Goal: Information Seeking & Learning: Check status

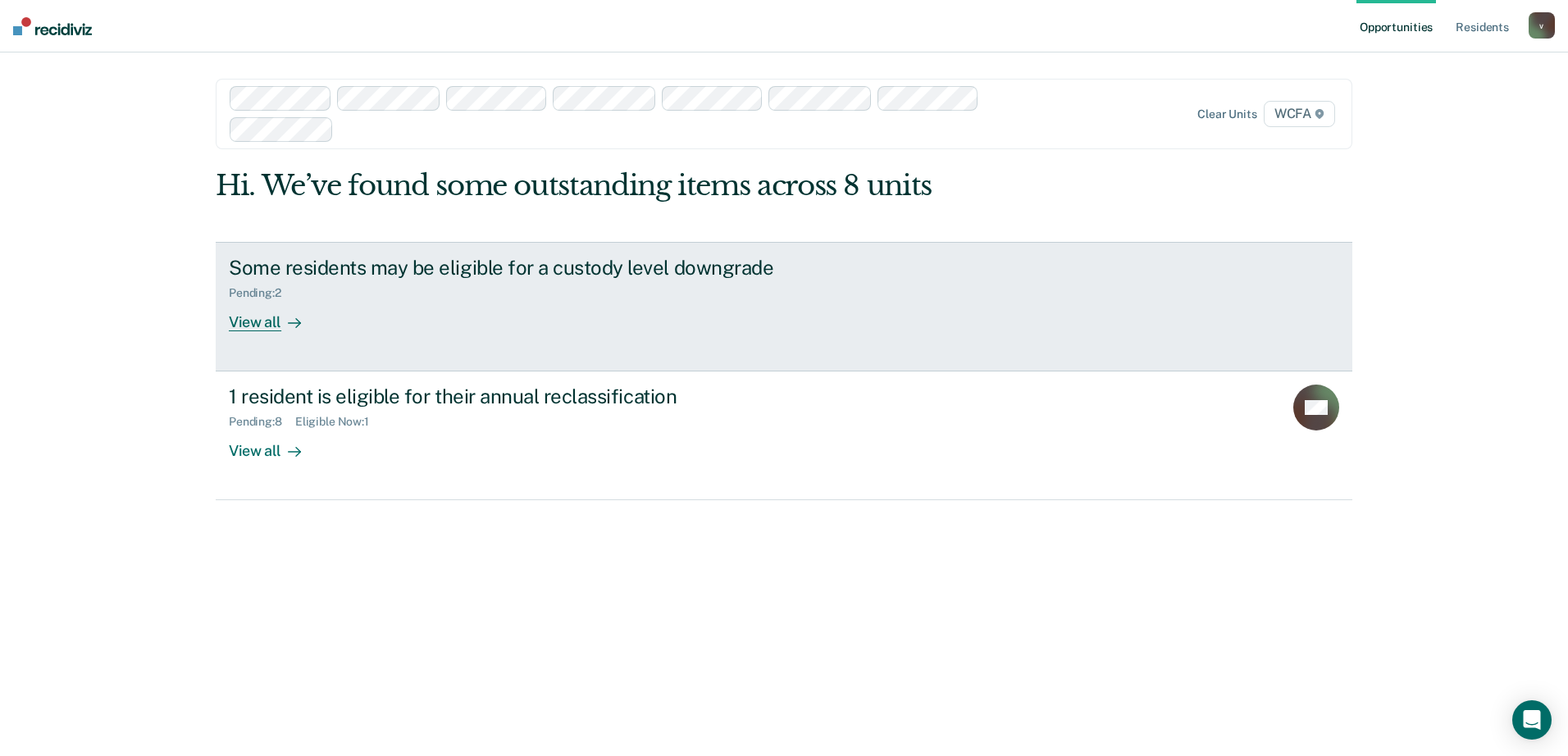
click at [294, 324] on icon at bounding box center [294, 323] width 14 height 14
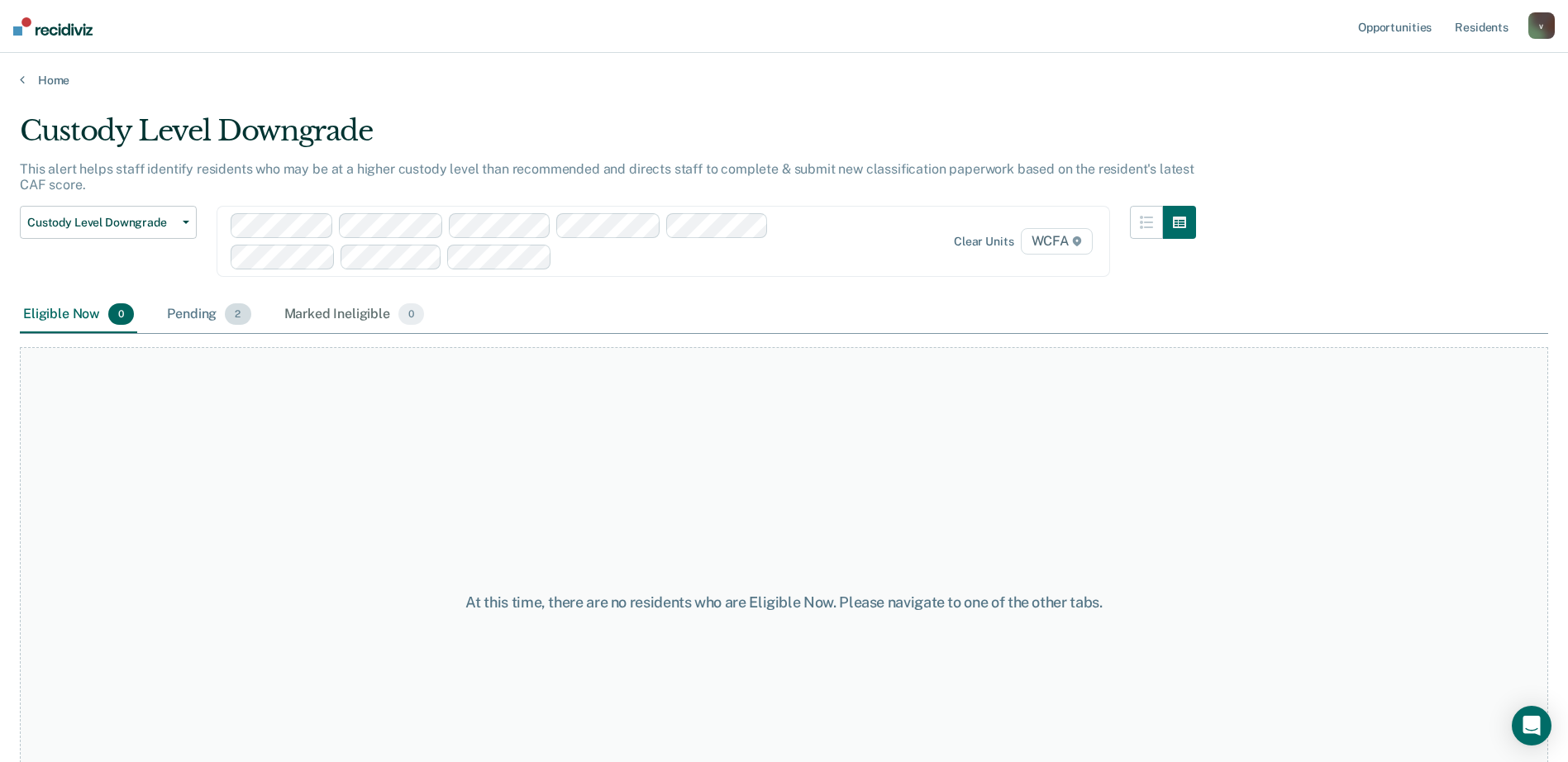
click at [211, 319] on div "Pending 2" at bounding box center [208, 314] width 90 height 36
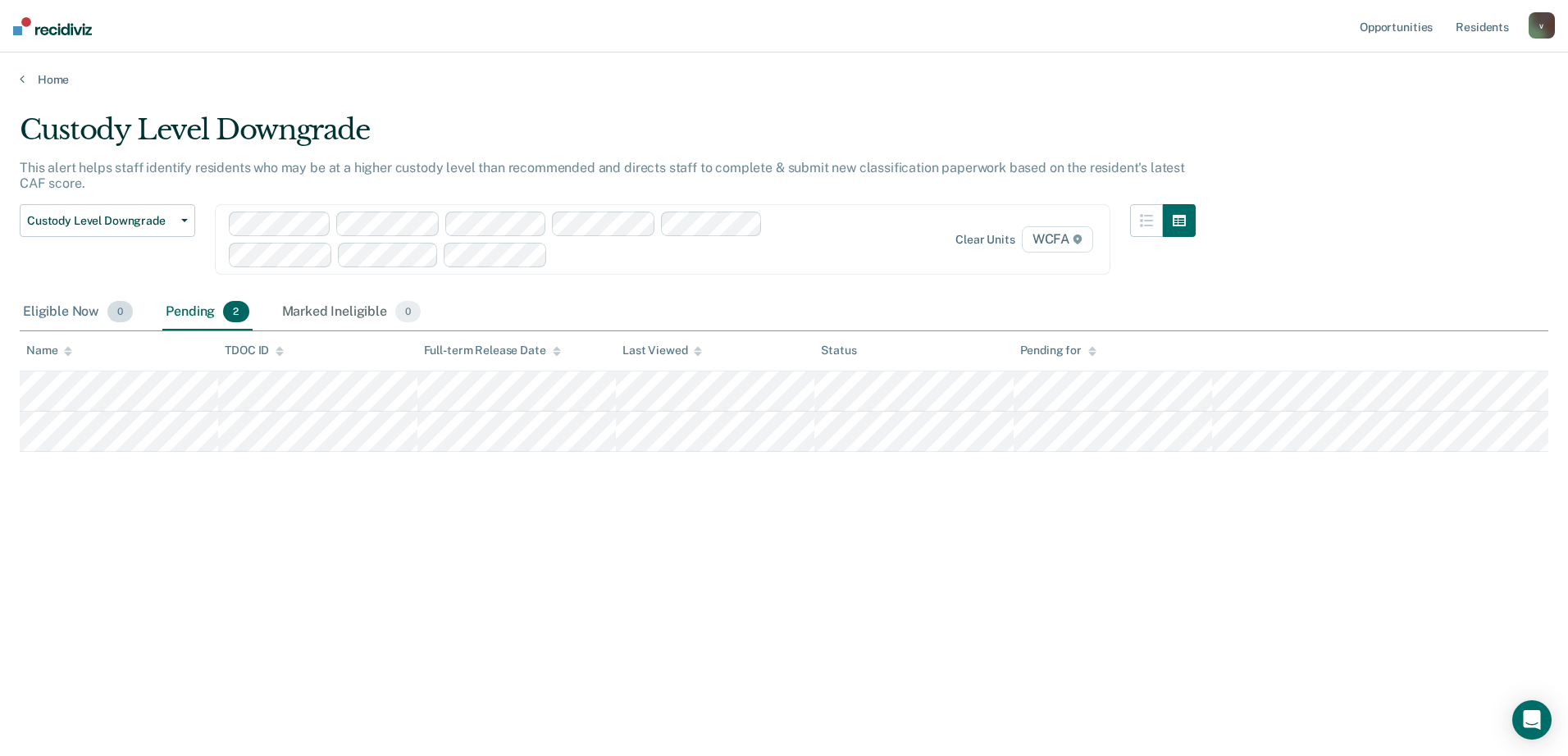
click at [53, 307] on div "Eligible Now 0" at bounding box center [77, 312] width 117 height 36
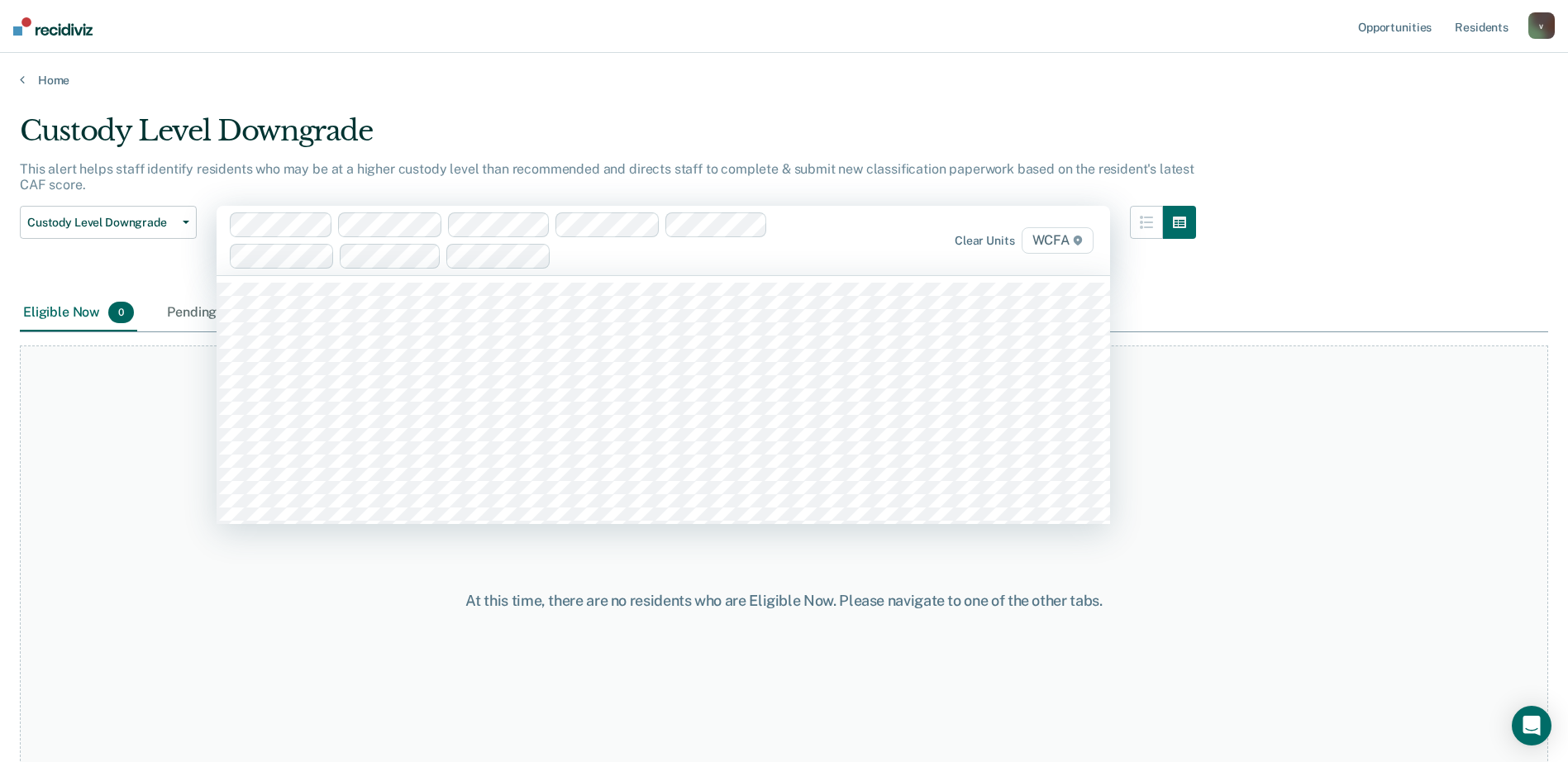
click at [624, 269] on div at bounding box center [533, 240] width 607 height 56
type input "wcfa"
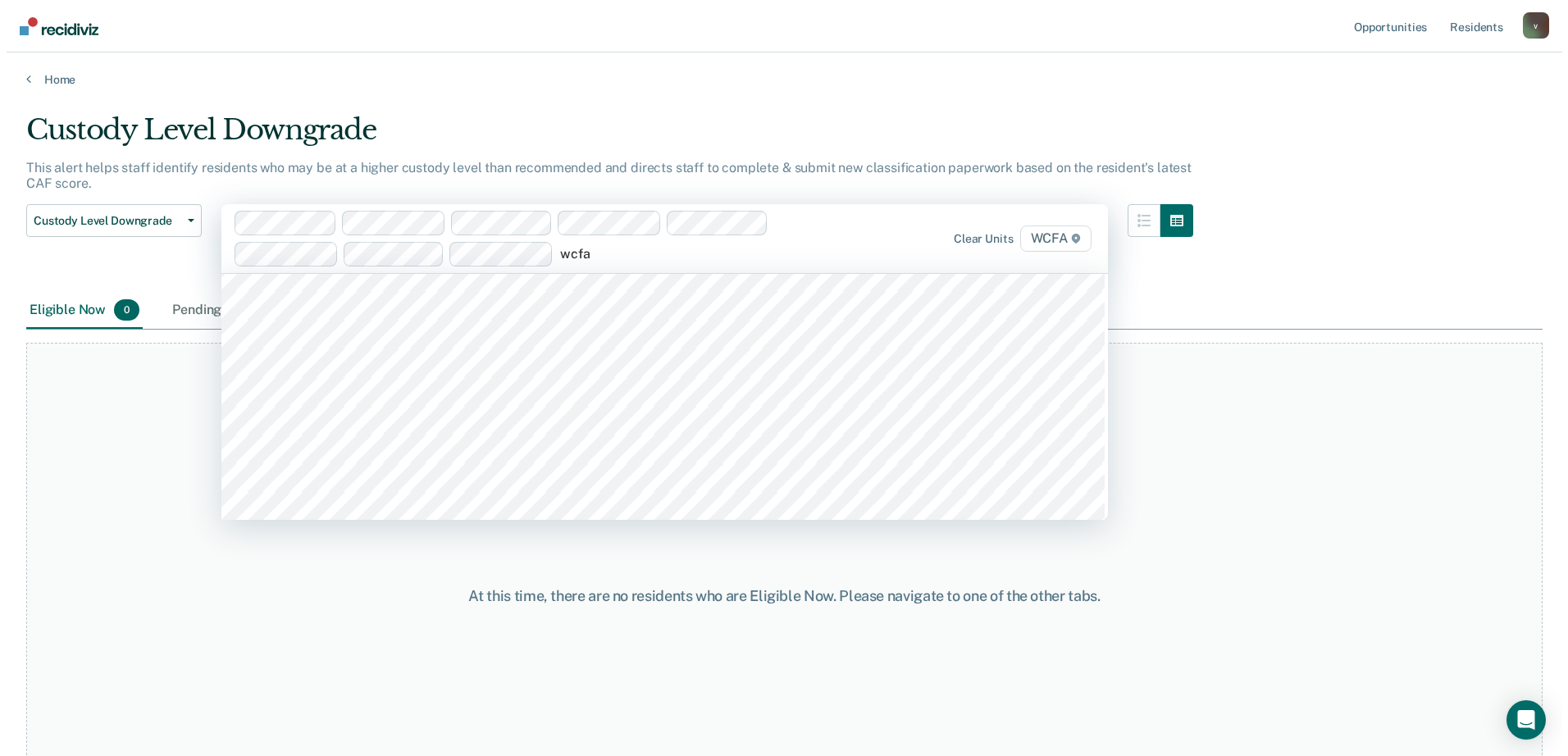
scroll to position [1148, 0]
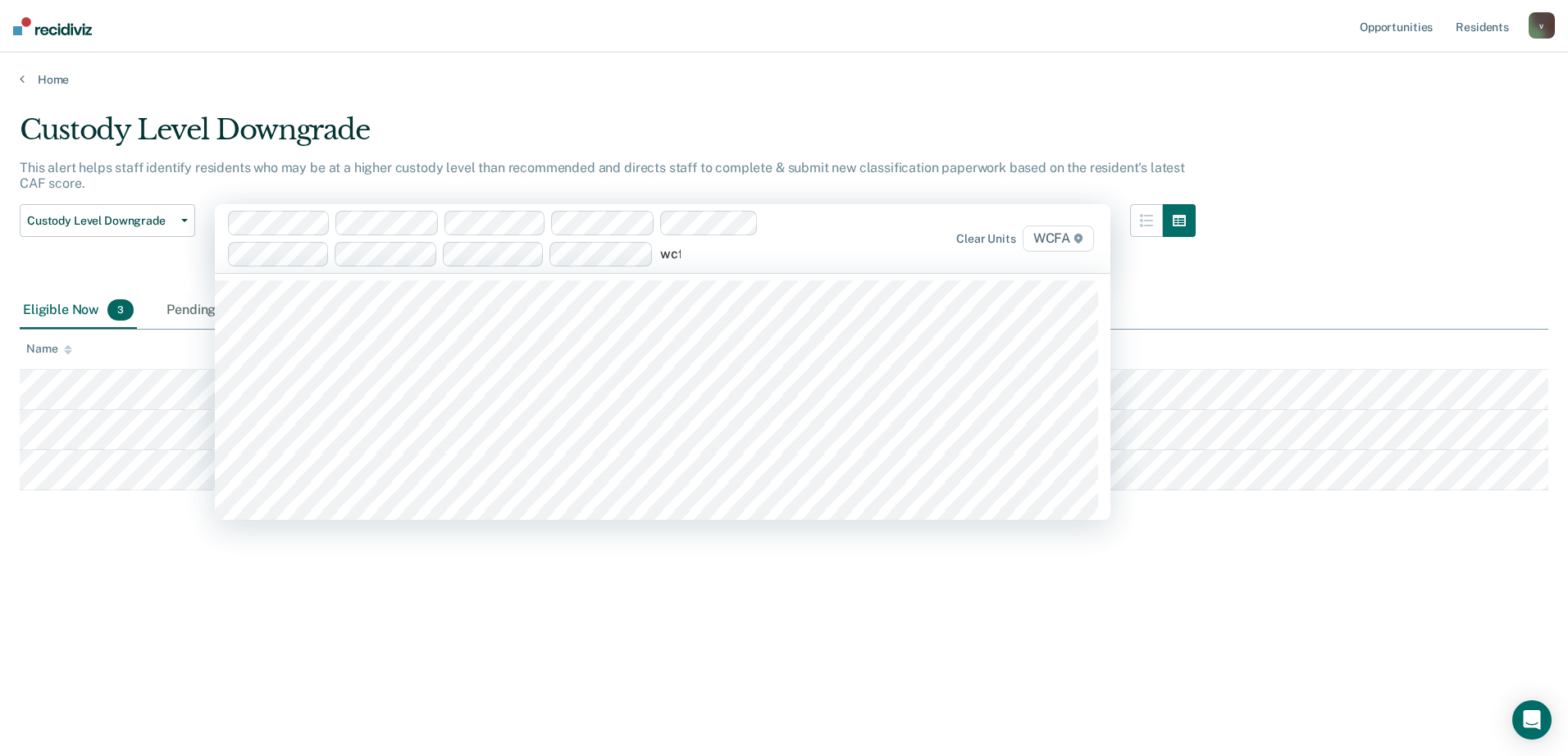
type input "wcfa"
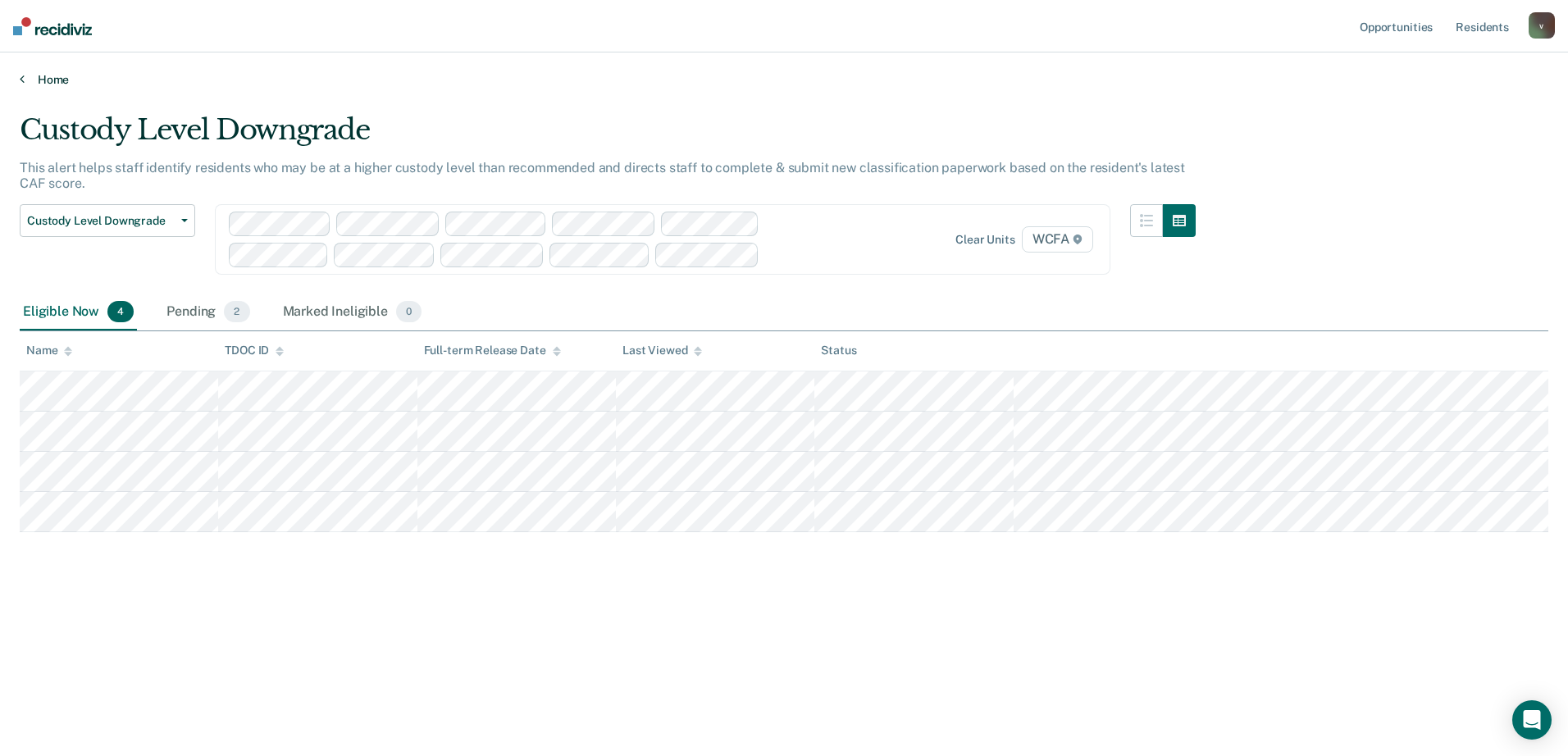
click at [48, 81] on link "Home" at bounding box center [784, 79] width 1529 height 14
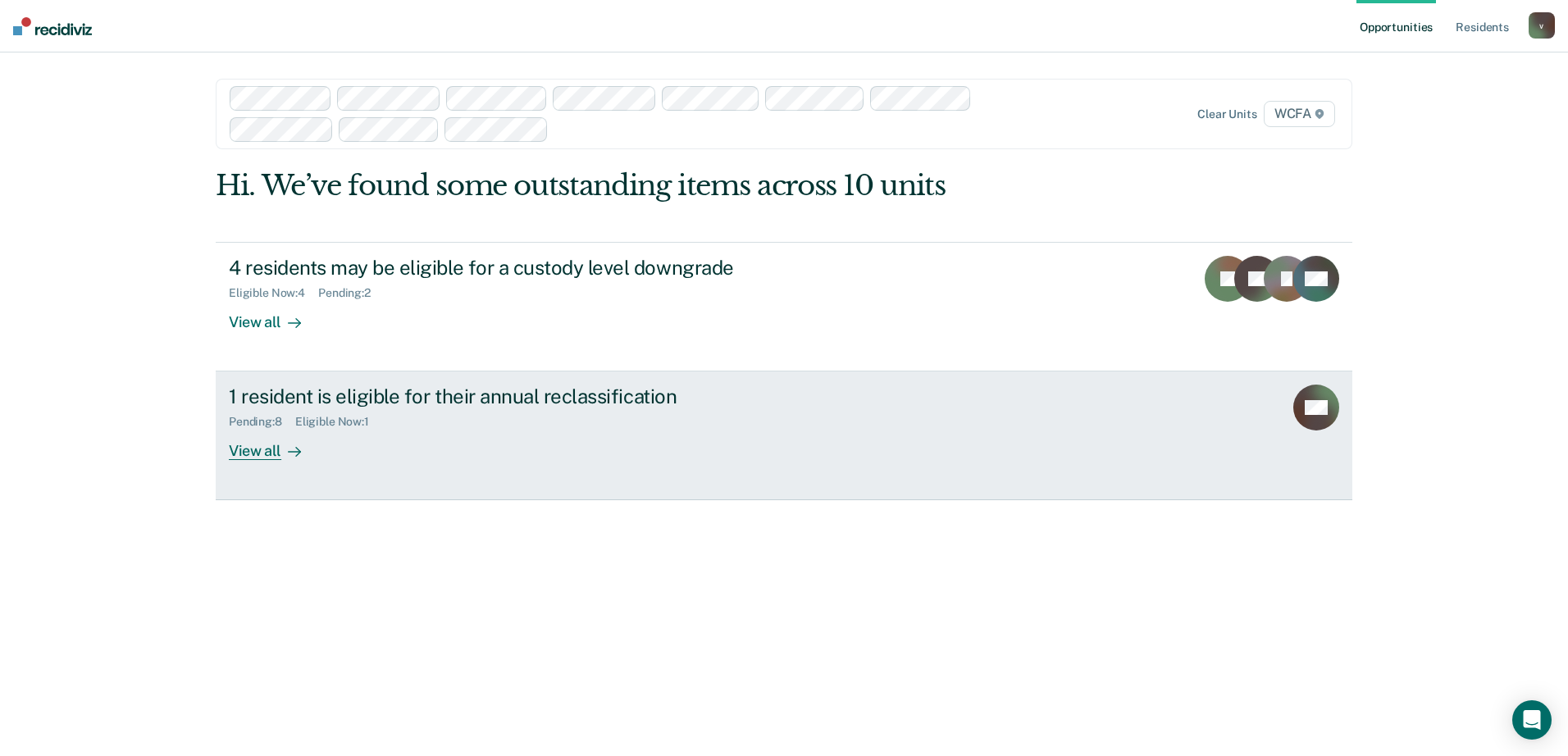
click at [319, 457] on div "View all" at bounding box center [274, 444] width 92 height 32
